Goal: Task Accomplishment & Management: Manage account settings

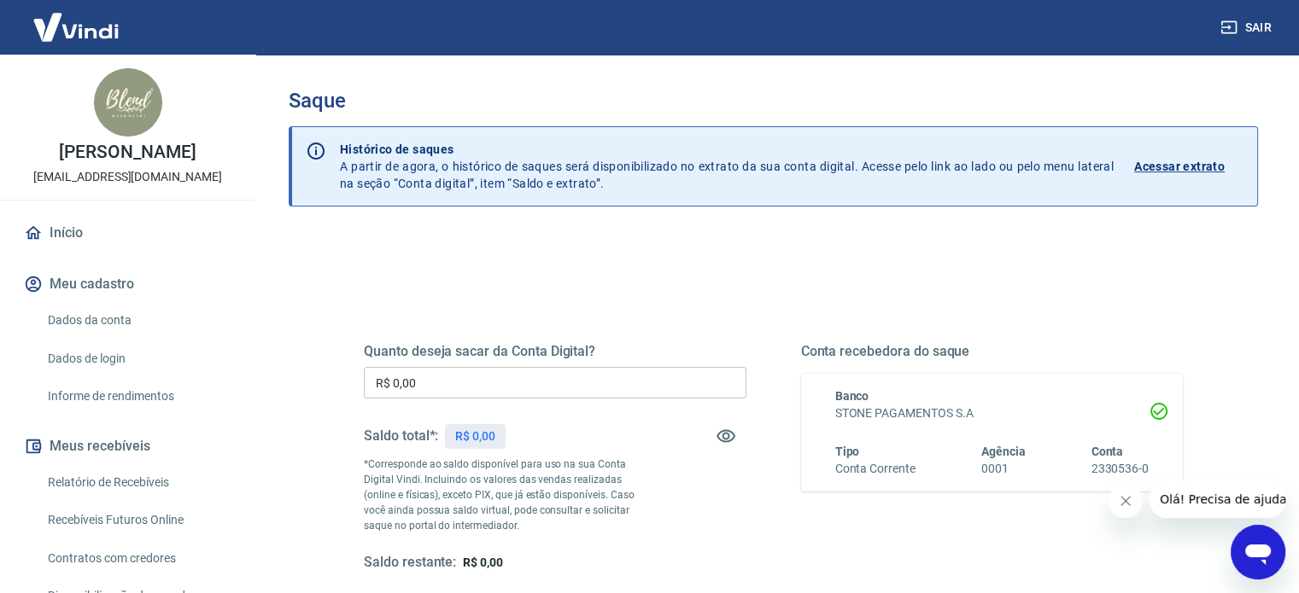
click at [434, 381] on input "R$ 0,00" at bounding box center [555, 383] width 383 height 32
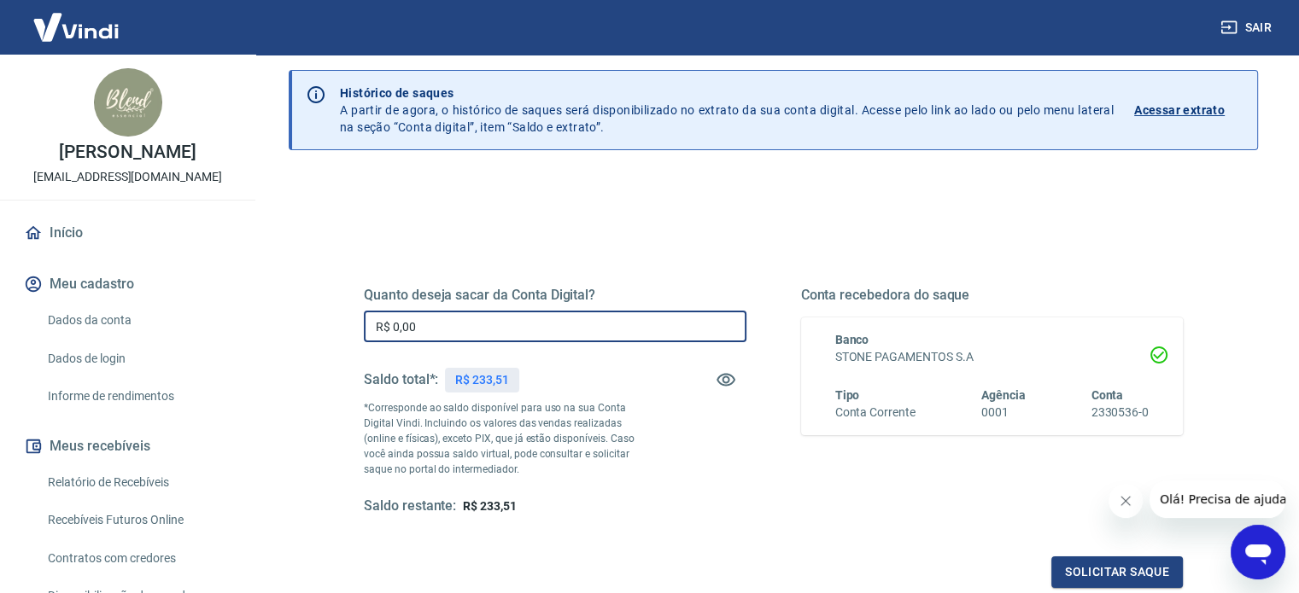
scroll to position [85, 0]
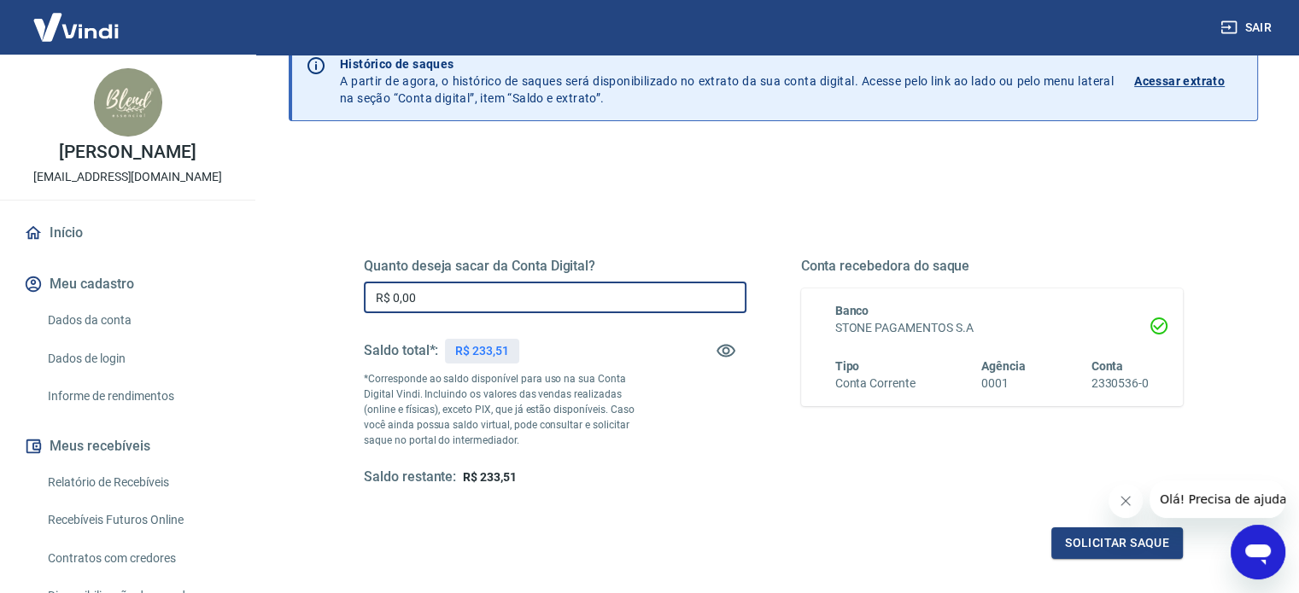
click at [526, 302] on input "R$ 0,00" at bounding box center [555, 298] width 383 height 32
type input "R$ 233,51"
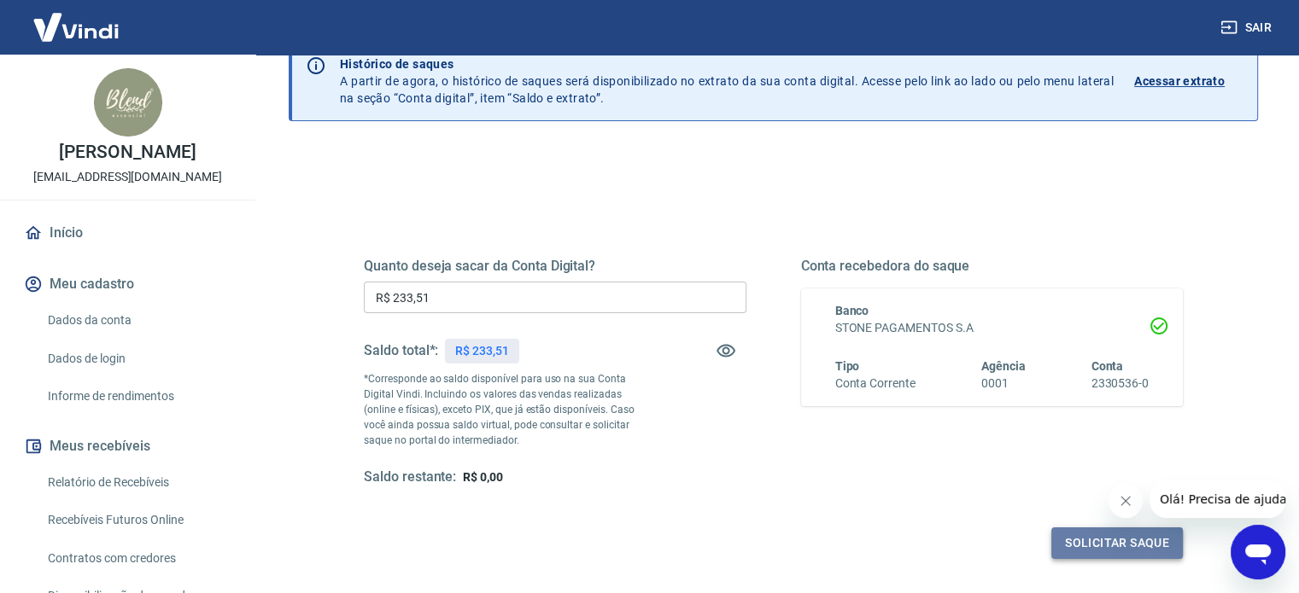
click at [1098, 542] on button "Solicitar saque" at bounding box center [1116, 544] width 131 height 32
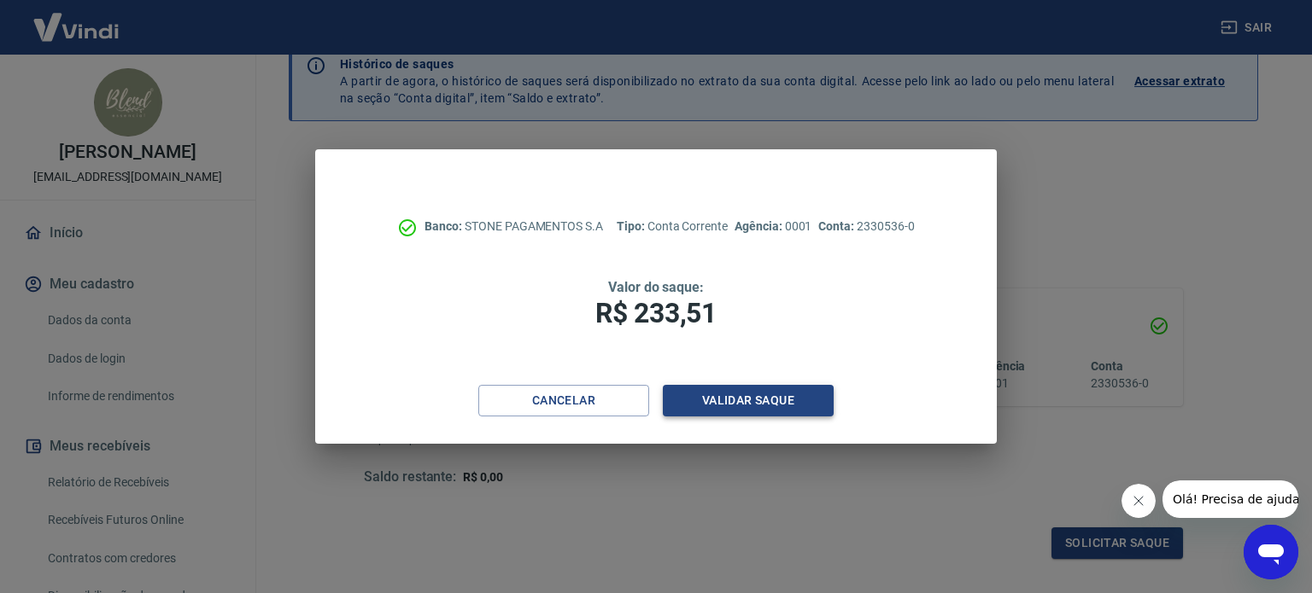
click at [747, 399] on button "Validar saque" at bounding box center [748, 401] width 171 height 32
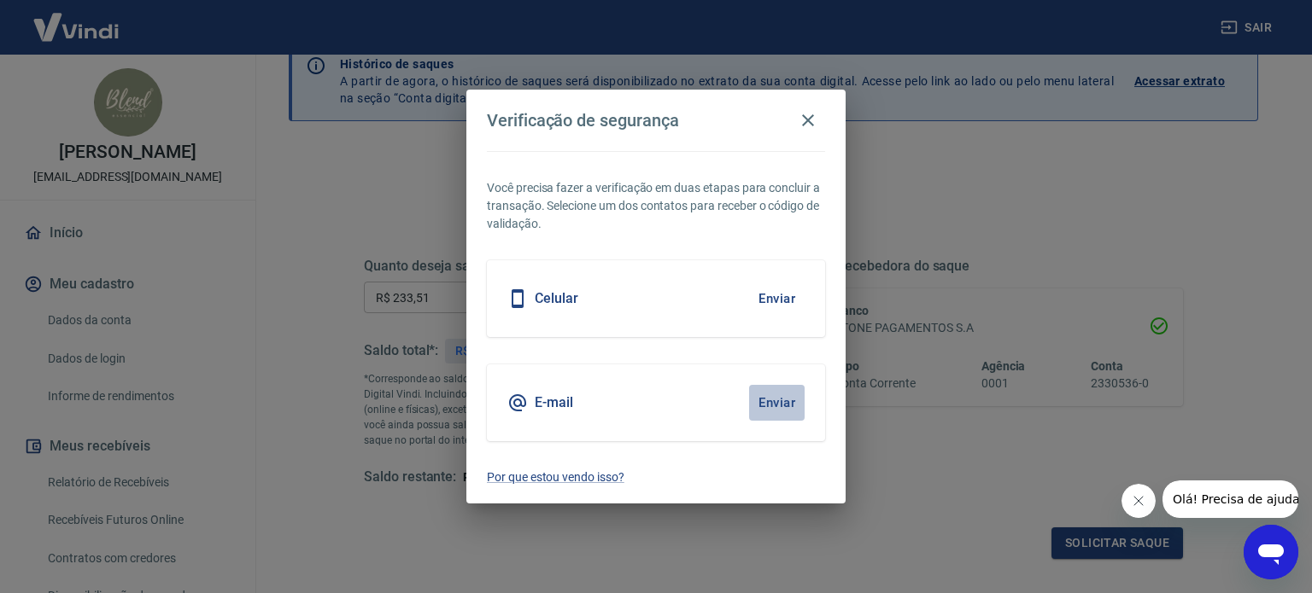
click at [788, 398] on button "Enviar" at bounding box center [777, 403] width 56 height 36
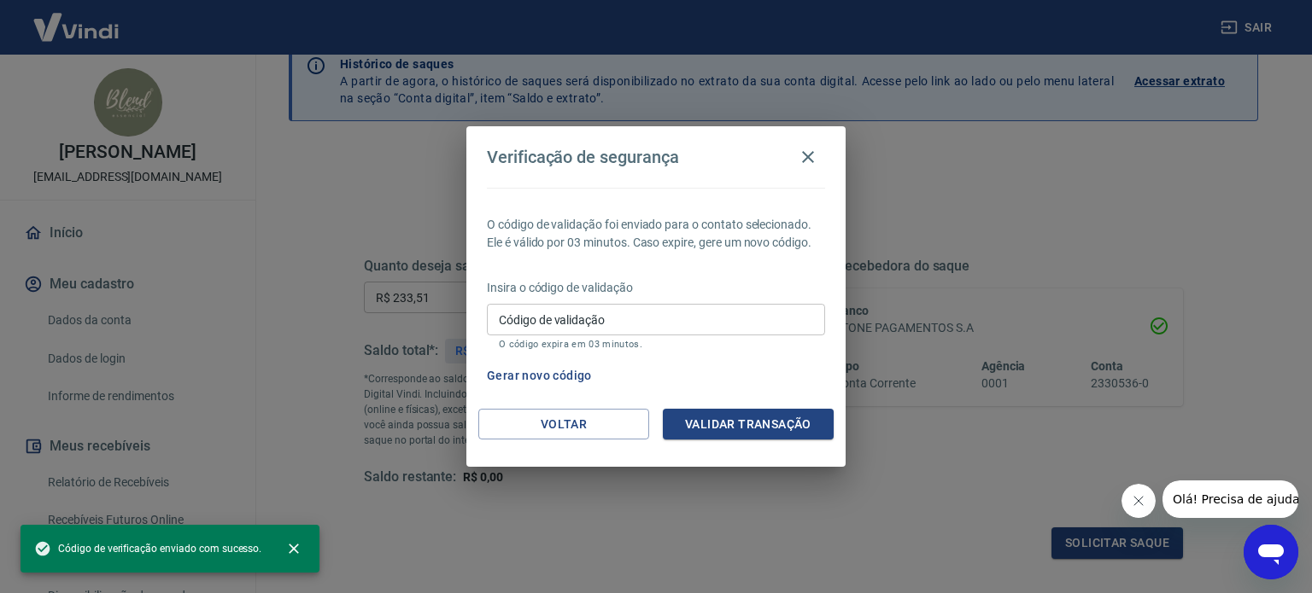
click at [649, 320] on input "Código de validação" at bounding box center [656, 320] width 338 height 32
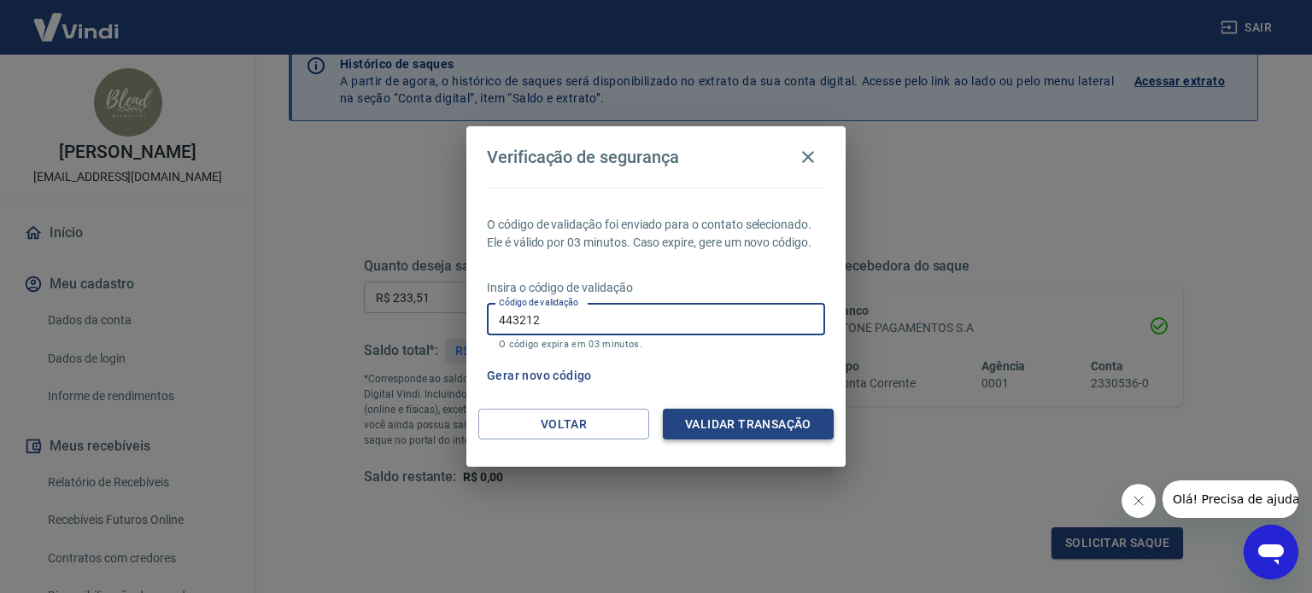
type input "443212"
click at [737, 430] on button "Validar transação" at bounding box center [748, 425] width 171 height 32
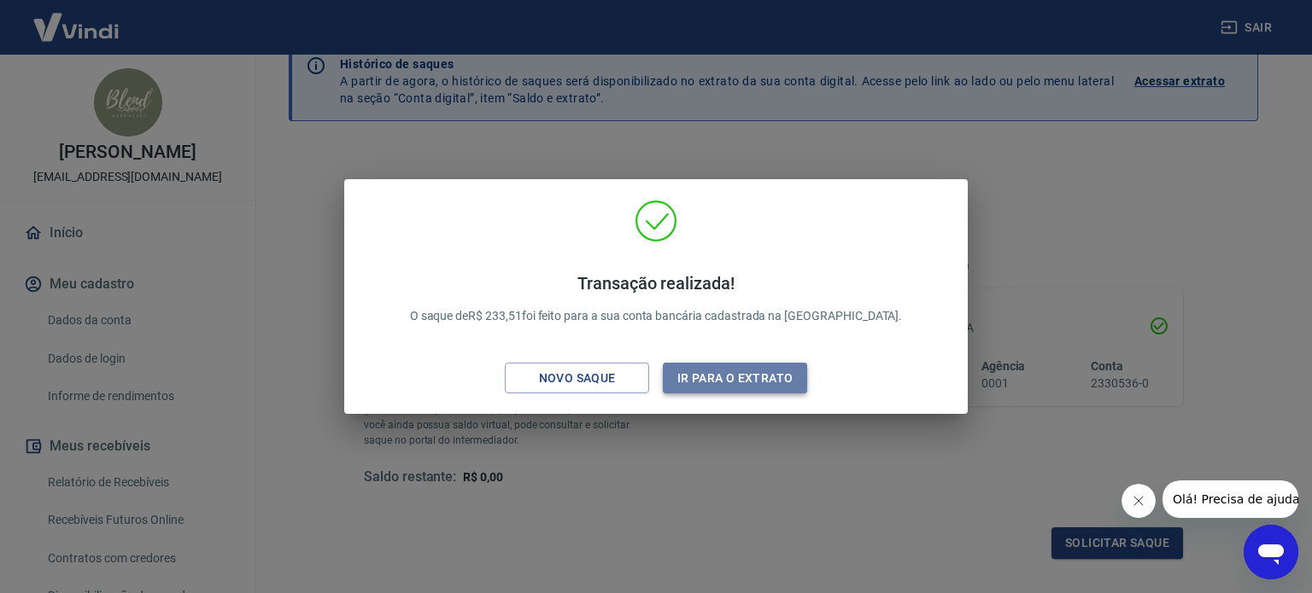
click at [718, 375] on button "Ir para o extrato" at bounding box center [735, 379] width 144 height 32
